Goal: Communication & Community: Answer question/provide support

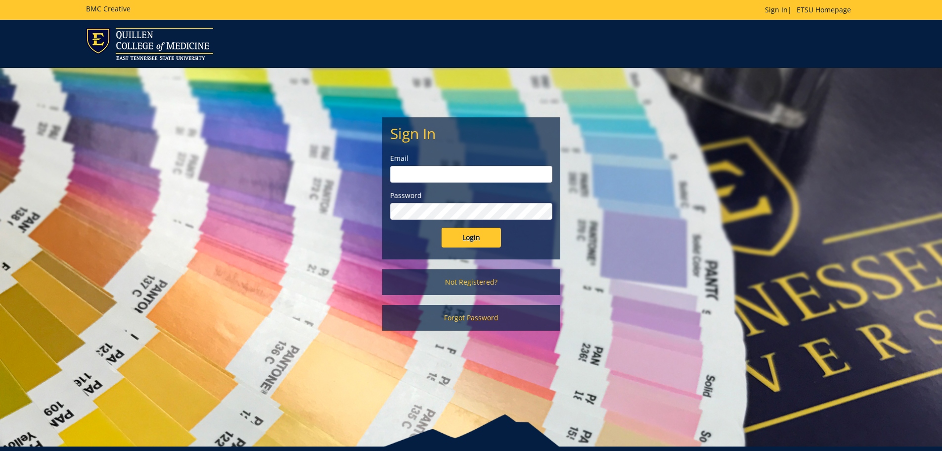
type input "[PERSON_NAME][EMAIL_ADDRESS][DOMAIN_NAME]"
click at [479, 235] on input "Login" at bounding box center [471, 237] width 59 height 20
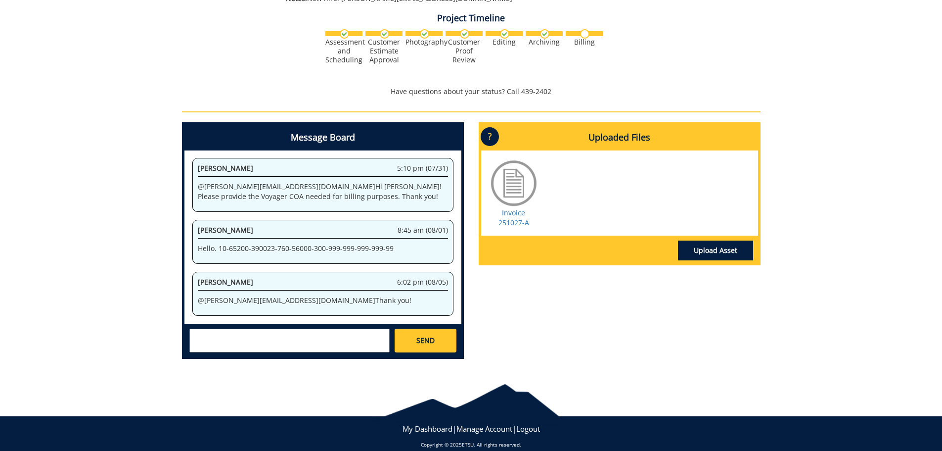
scroll to position [309, 0]
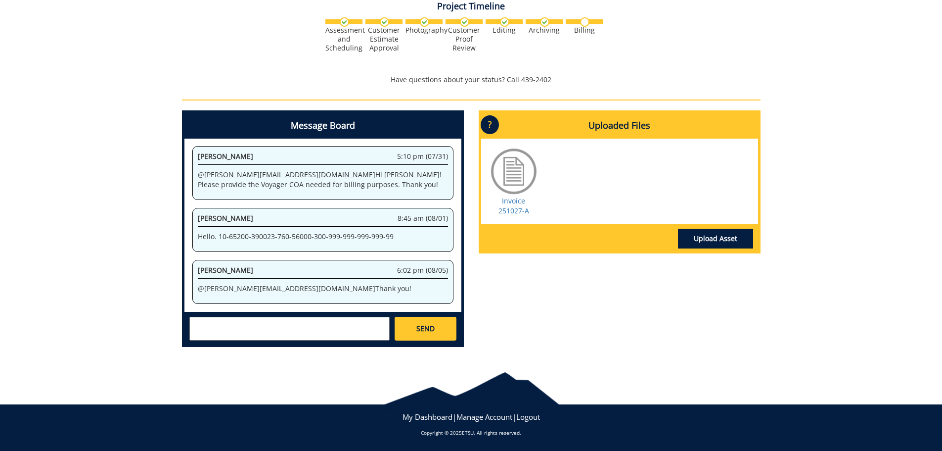
click at [509, 182] on div at bounding box center [513, 170] width 49 height 49
click at [511, 209] on link "Invoice 251027-A" at bounding box center [513, 205] width 31 height 19
click at [333, 324] on textarea at bounding box center [289, 328] width 200 height 24
drag, startPoint x: 373, startPoint y: 334, endPoint x: 240, endPoint y: 339, distance: 132.6
click at [240, 339] on textarea "Just to confirm, you were able to charge us using the GL String correct? So no …" at bounding box center [289, 328] width 200 height 24
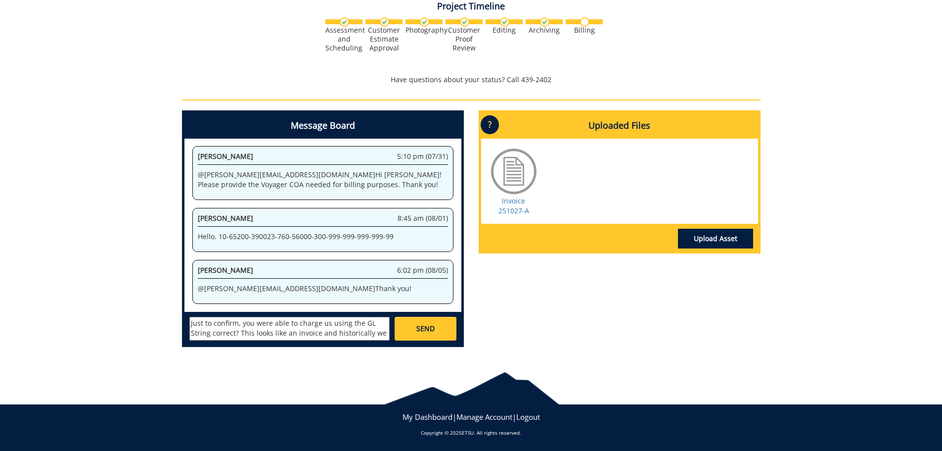
scroll to position [8, 0]
type textarea "Just to confirm, you were able to charge us using the GL String correct? This l…"
click at [441, 324] on link "SEND" at bounding box center [425, 328] width 61 height 24
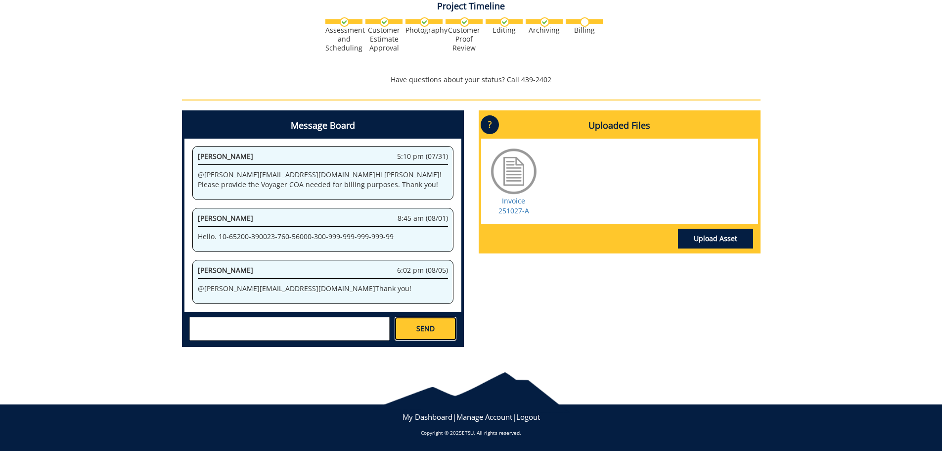
scroll to position [0, 0]
